Goal: Transaction & Acquisition: Subscribe to service/newsletter

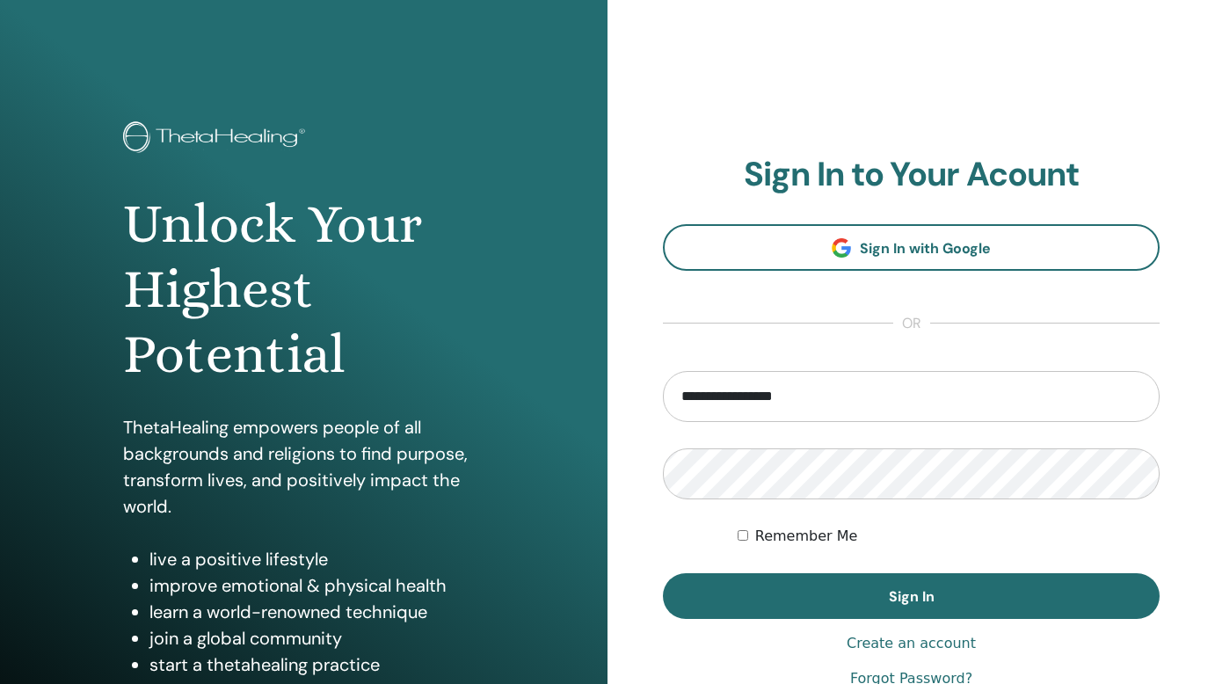
type input "**********"
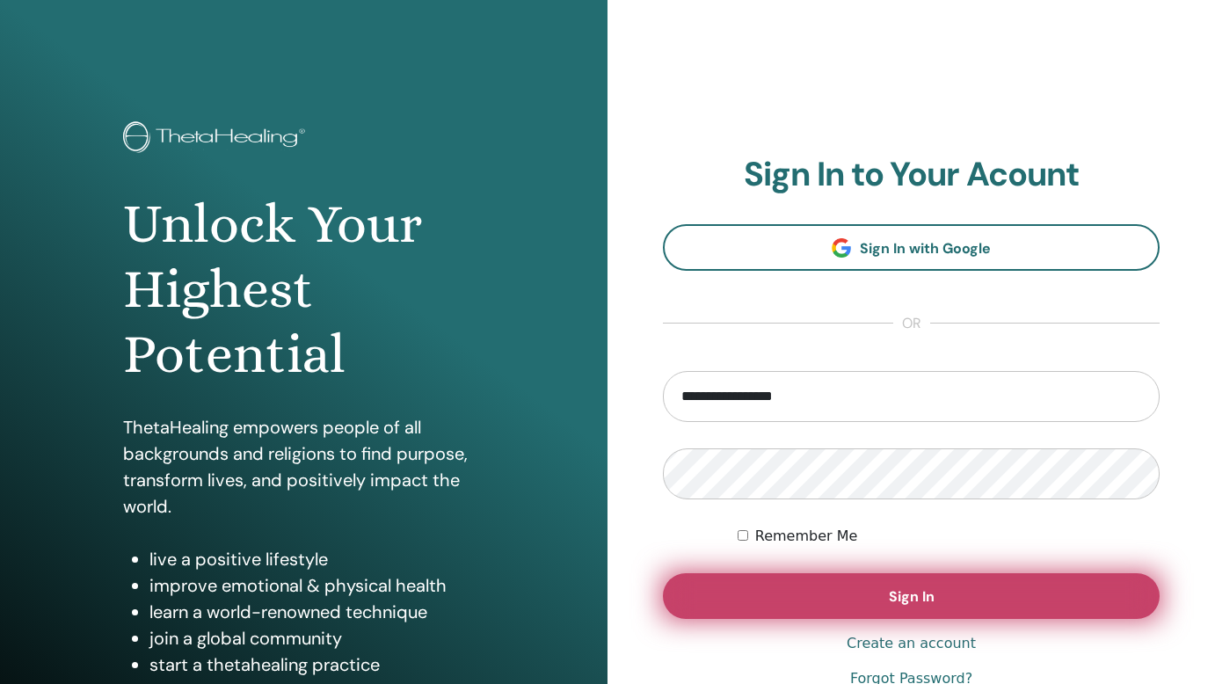
click at [892, 592] on span "Sign In" at bounding box center [912, 596] width 46 height 18
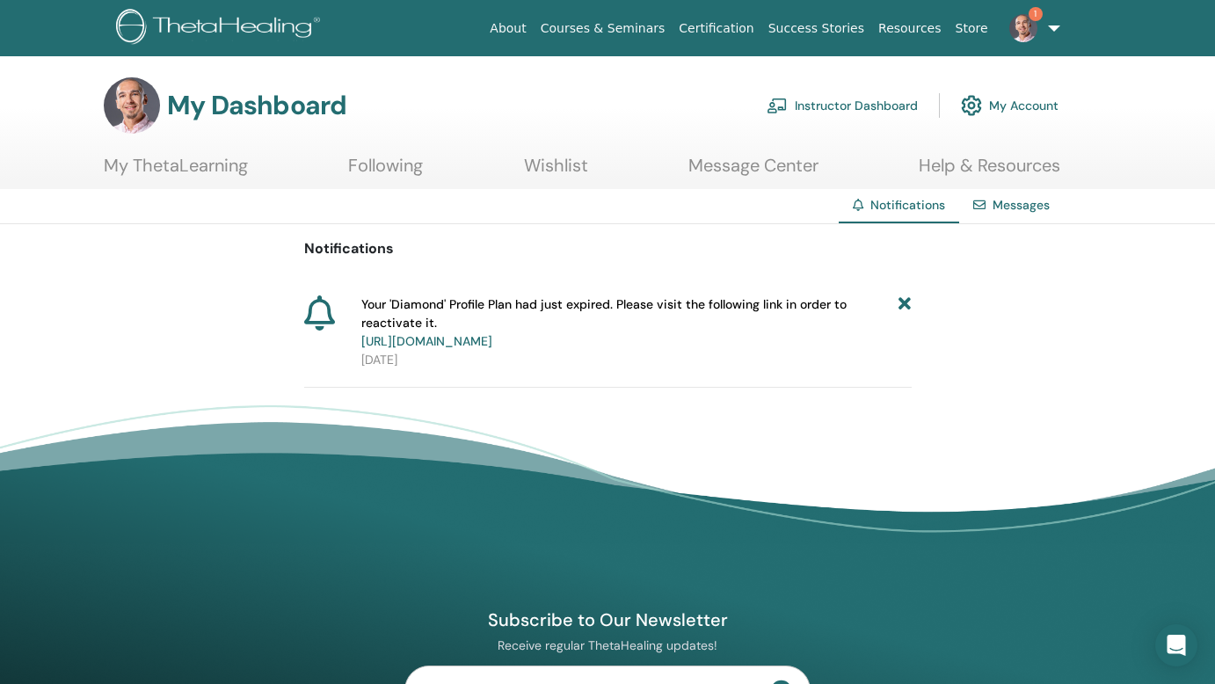
click at [492, 343] on link "https://member.thetahealing.com/member/account/subscriptions/plan" at bounding box center [426, 341] width 131 height 16
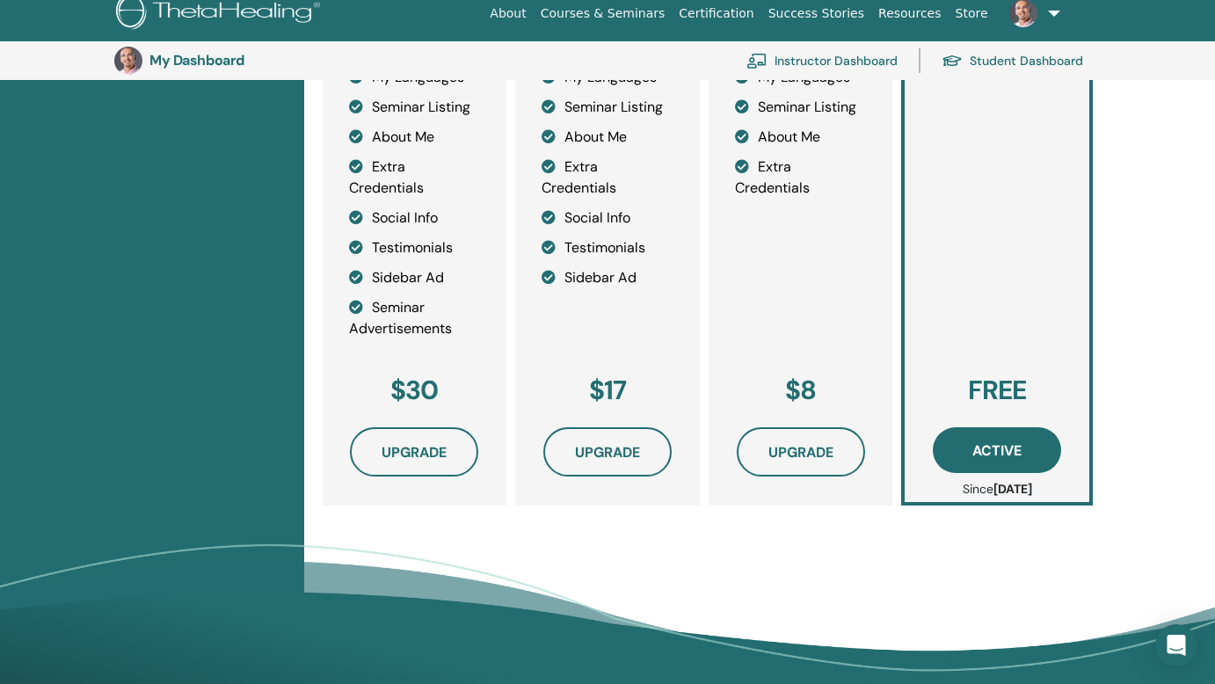
scroll to position [649, 0]
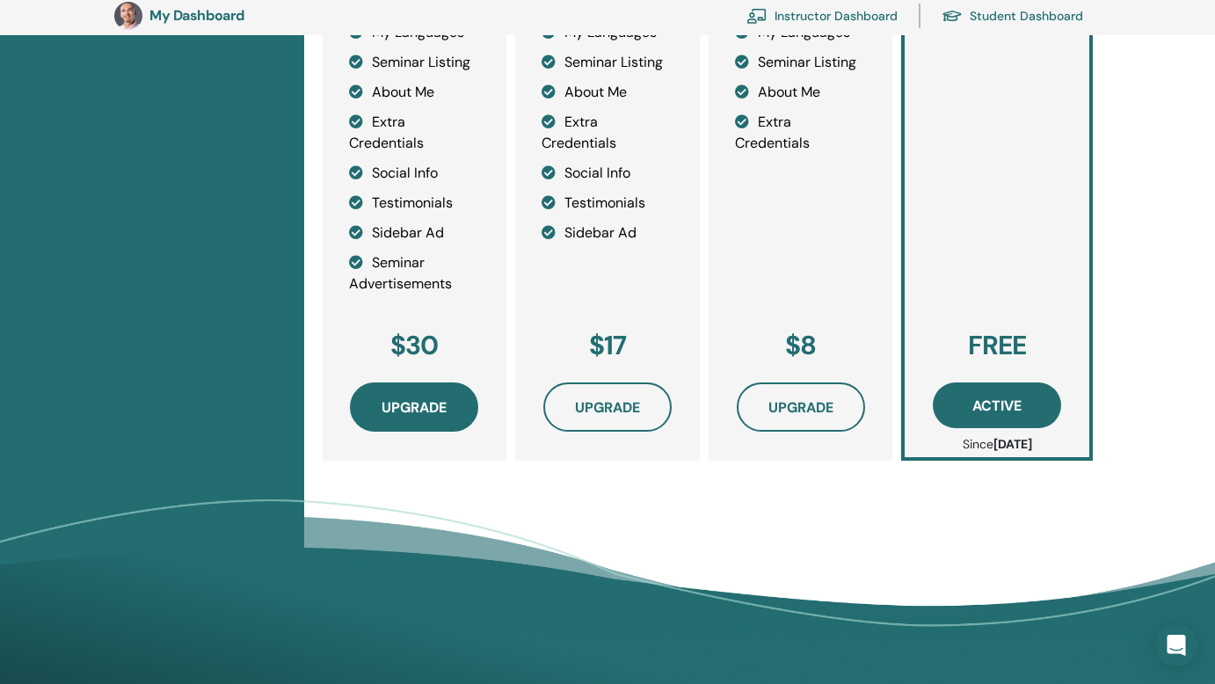
click at [417, 406] on span "Upgrade" at bounding box center [414, 407] width 65 height 18
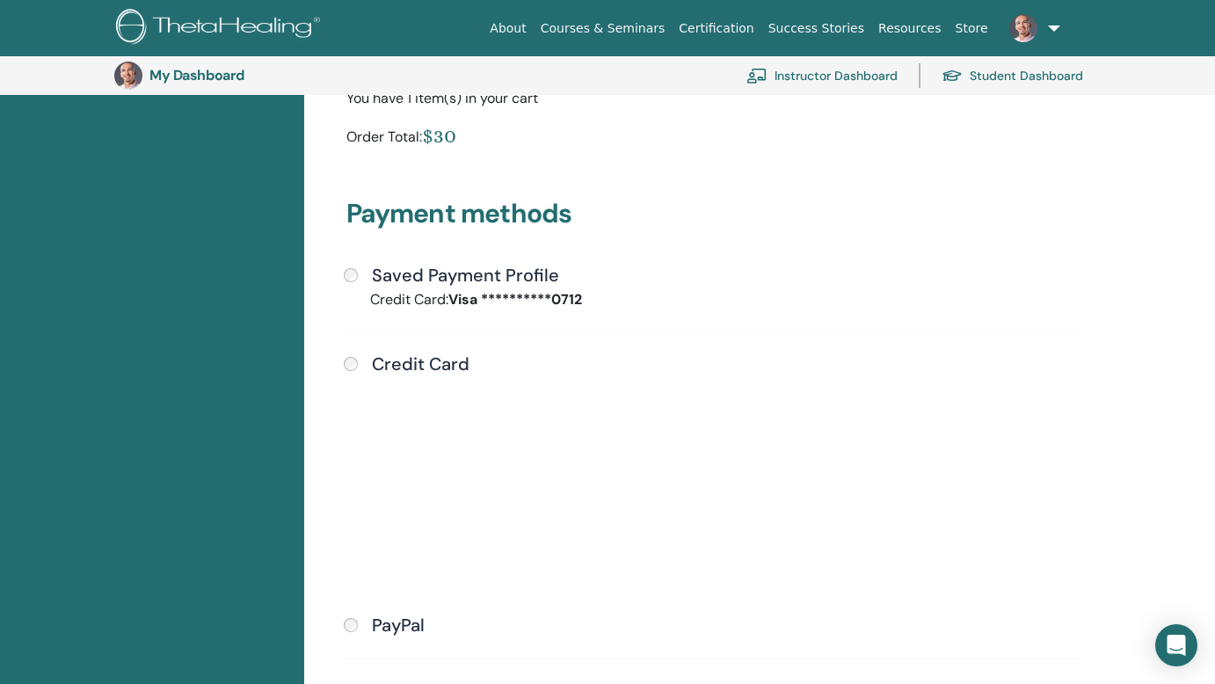
scroll to position [535, 0]
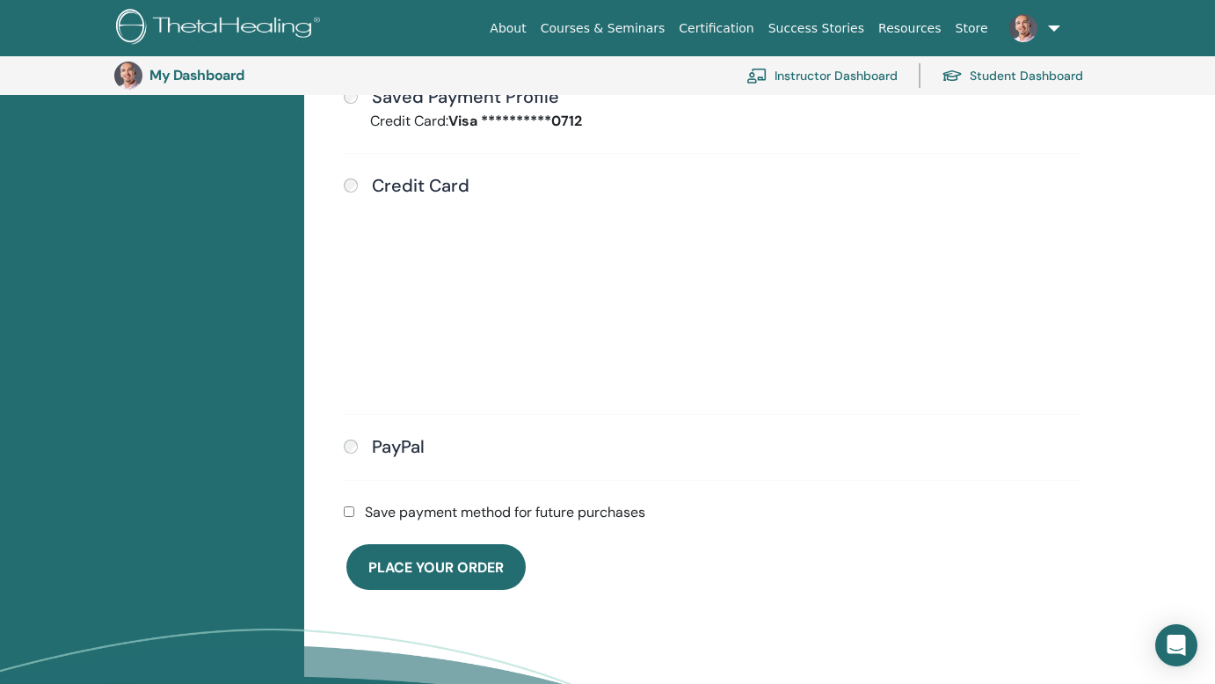
click at [433, 569] on span "Place Your Order" at bounding box center [435, 567] width 135 height 18
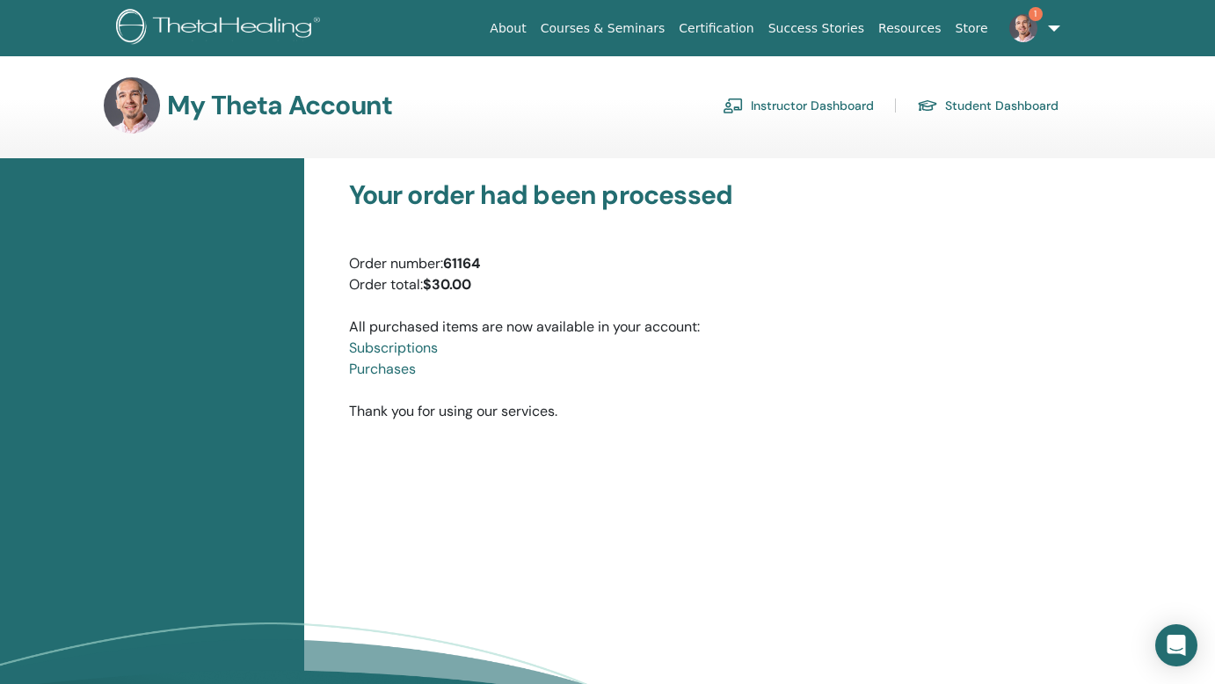
click at [1026, 31] on img at bounding box center [1023, 28] width 28 height 28
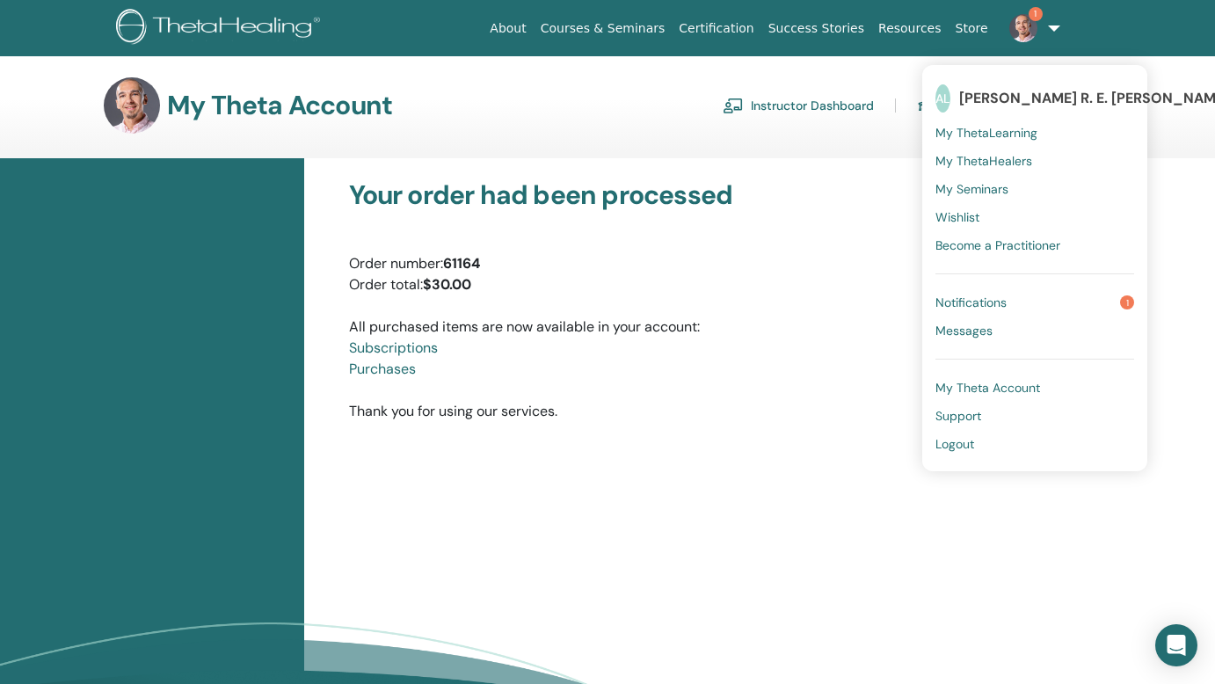
click at [977, 298] on span "Notifications" at bounding box center [970, 303] width 71 height 16
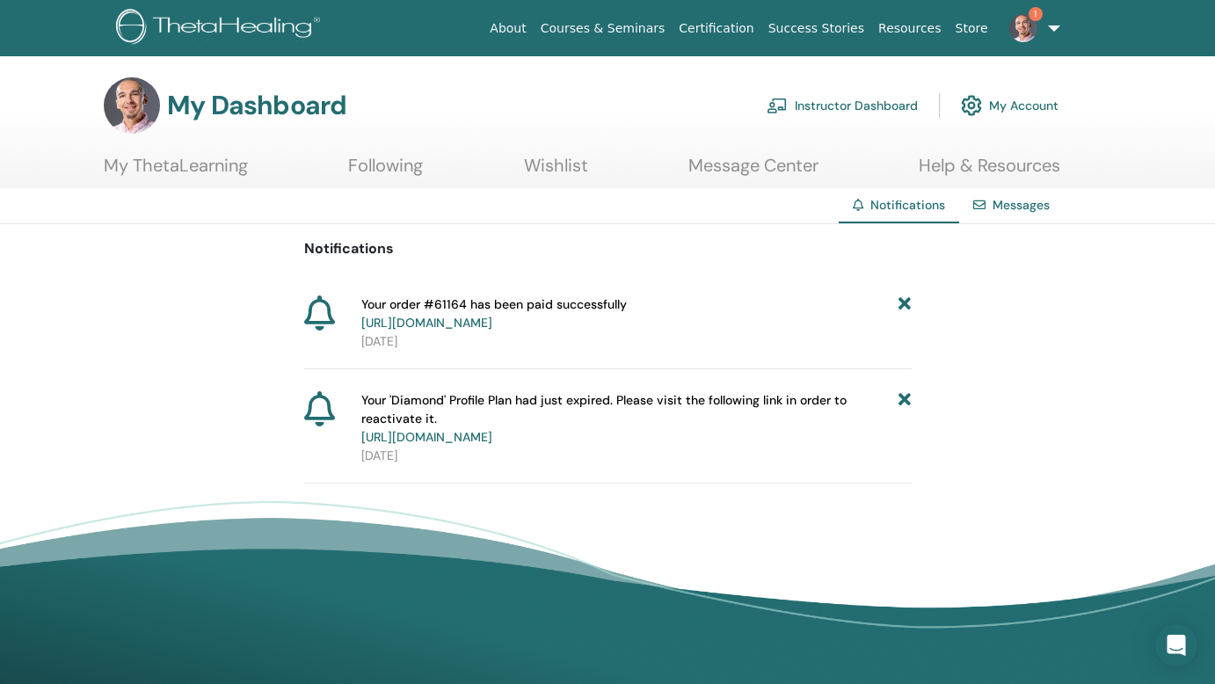
click at [907, 398] on icon at bounding box center [905, 418] width 12 height 55
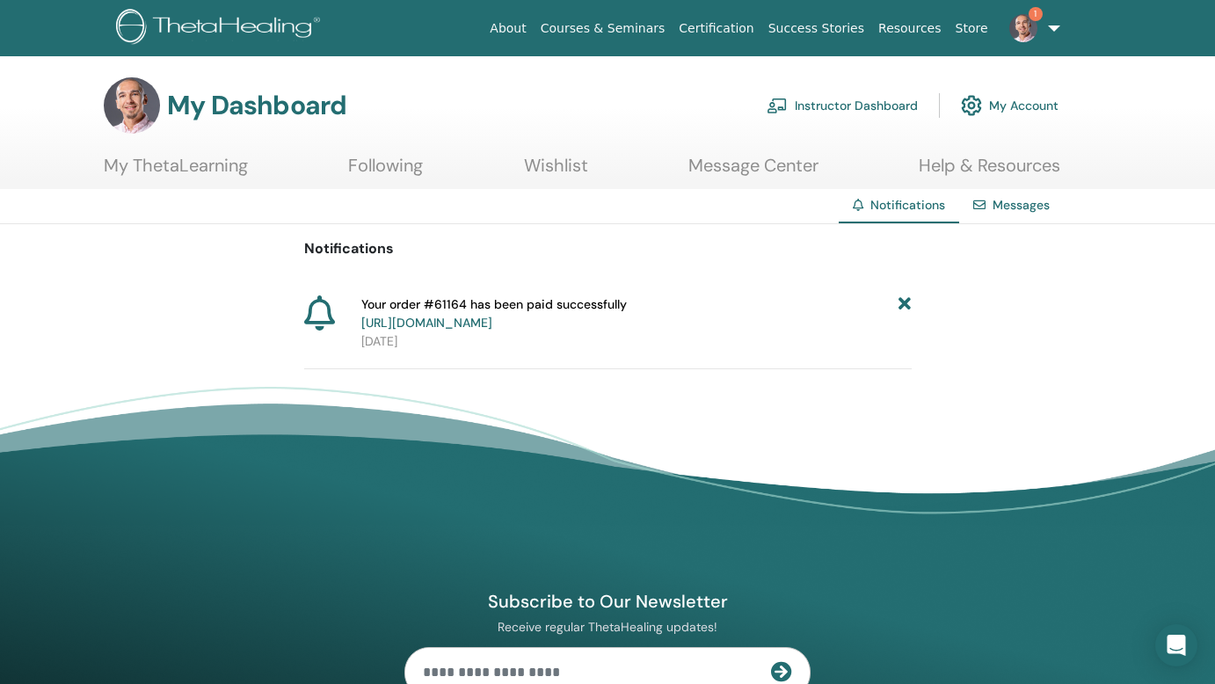
click at [901, 300] on icon at bounding box center [905, 313] width 12 height 37
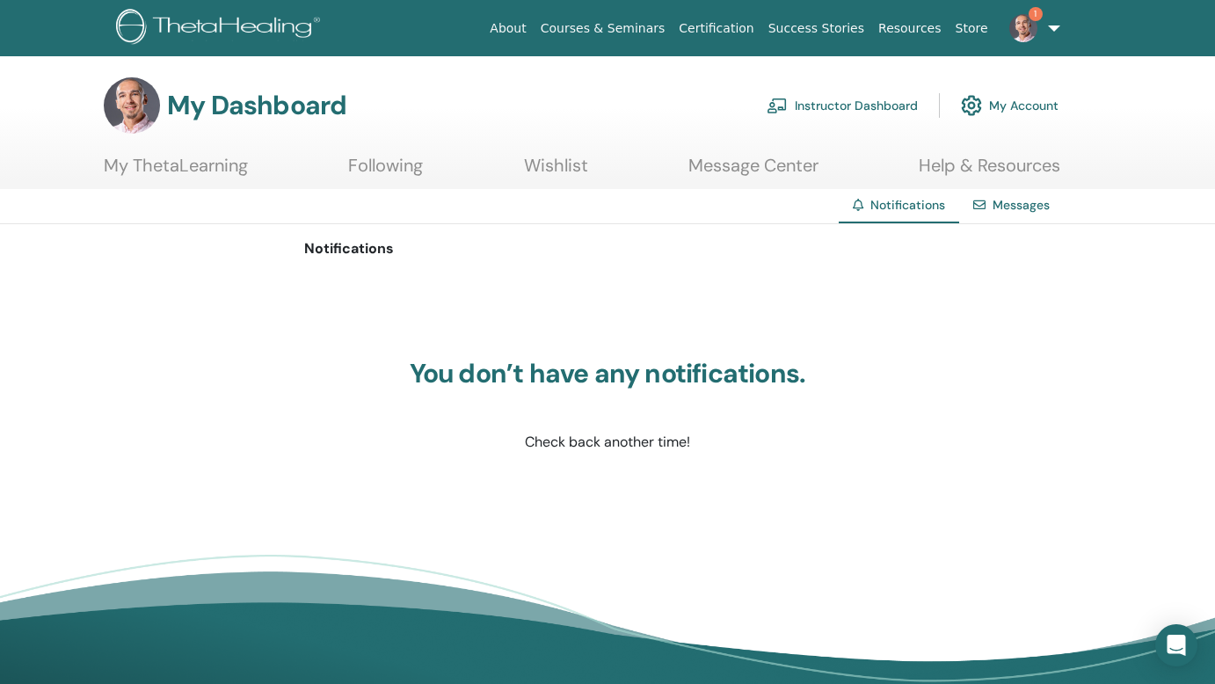
click at [1030, 27] on img at bounding box center [1023, 28] width 28 height 28
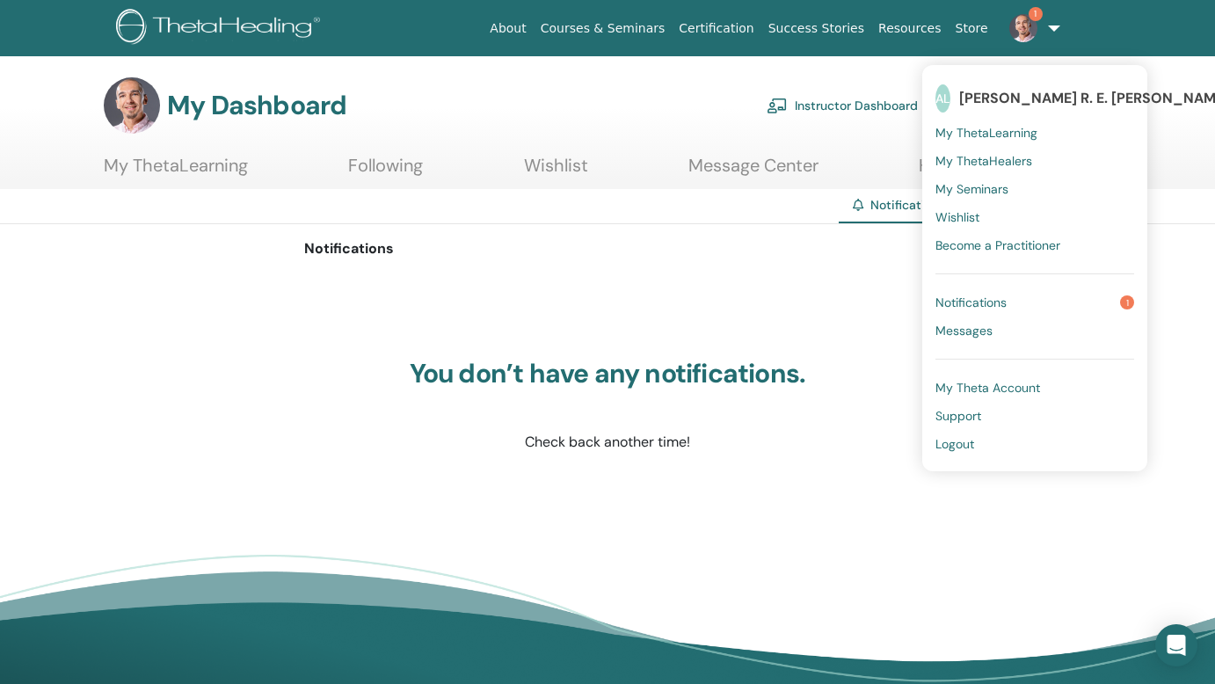
click at [959, 441] on span "Logout" at bounding box center [954, 444] width 39 height 16
